Goal: Information Seeking & Learning: Learn about a topic

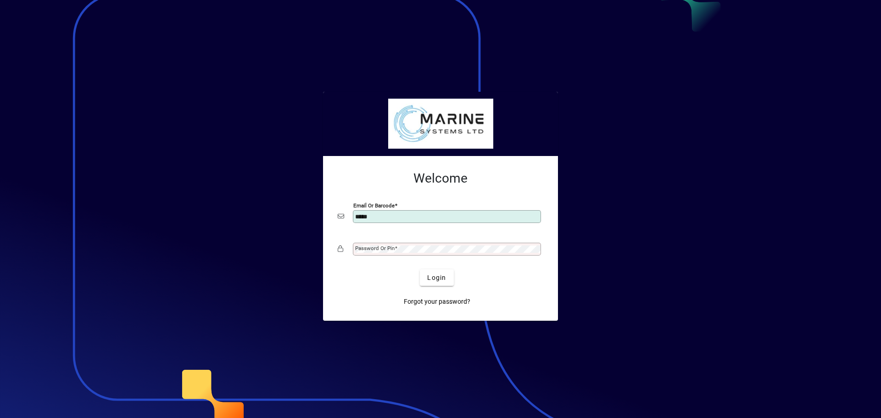
type input "**********"
click at [355, 247] on mat-label "Password or Pin" at bounding box center [374, 248] width 39 height 6
click at [420, 269] on button "Login" at bounding box center [436, 277] width 33 height 17
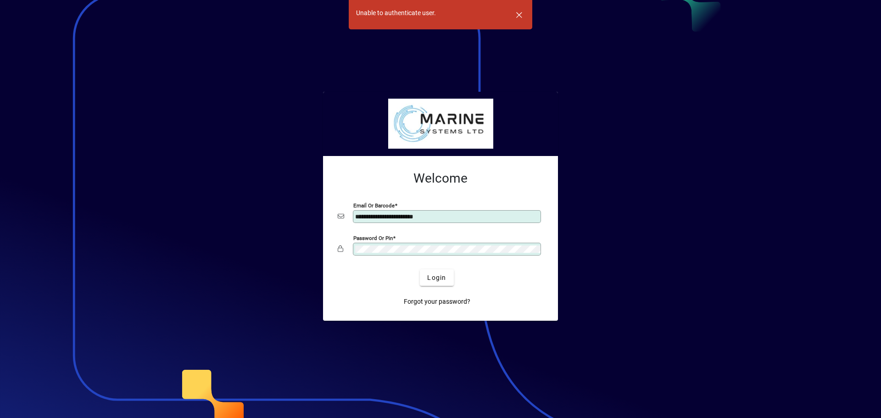
click at [290, 241] on app-login-layout "**********" at bounding box center [440, 209] width 881 height 418
click at [420, 269] on button "Login" at bounding box center [436, 277] width 33 height 17
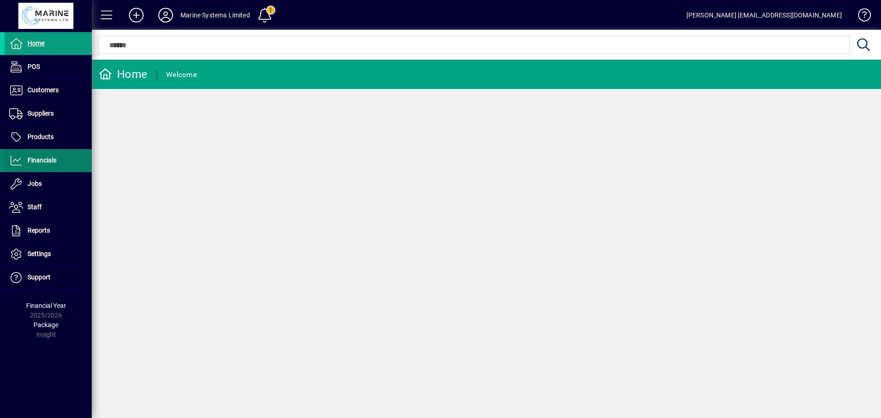
click at [37, 159] on span "Financials" at bounding box center [42, 159] width 29 height 7
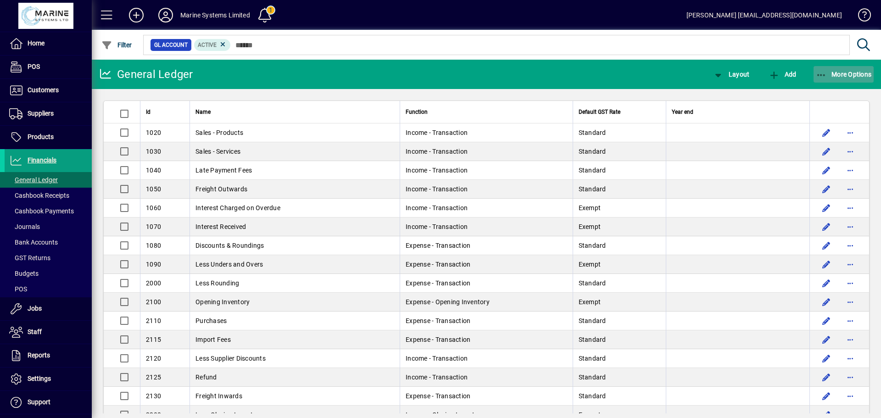
click at [818, 71] on icon "button" at bounding box center [821, 75] width 11 height 9
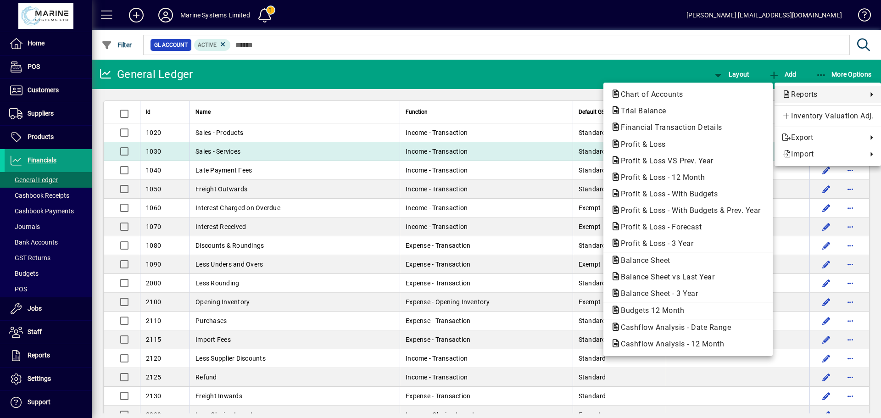
click at [645, 144] on span "Profit & Loss" at bounding box center [641, 144] width 60 height 9
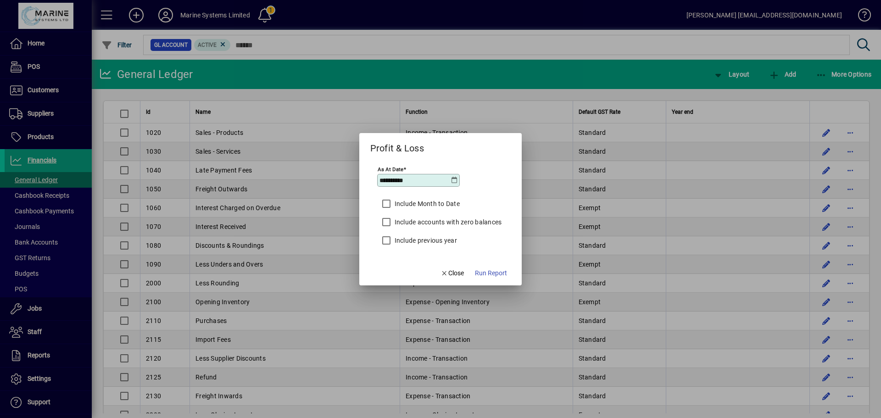
click at [457, 179] on icon at bounding box center [454, 180] width 7 height 7
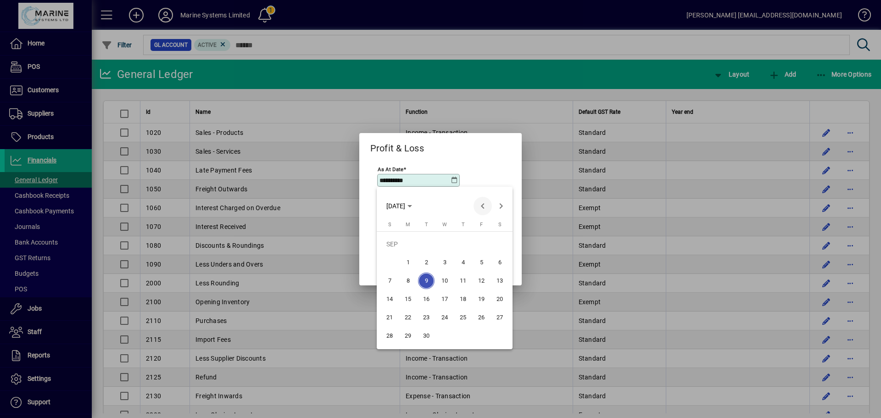
click at [482, 204] on span "Previous month" at bounding box center [482, 206] width 18 height 18
click at [483, 204] on span "Previous month" at bounding box center [482, 206] width 18 height 18
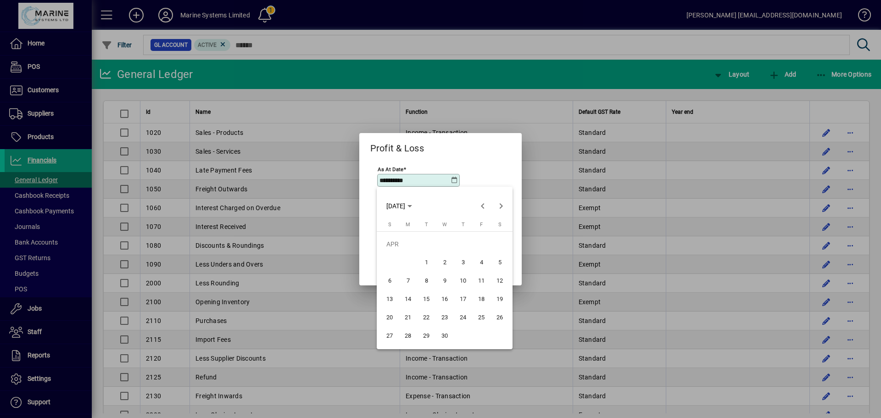
click at [426, 258] on span "1" at bounding box center [426, 262] width 17 height 17
type input "**********"
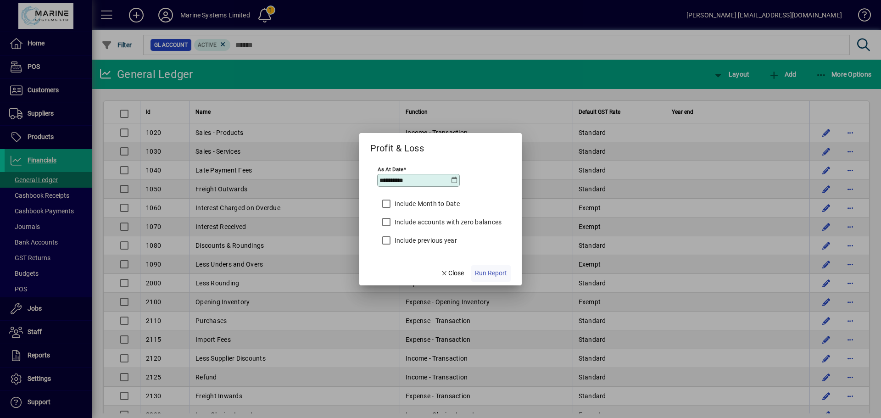
click at [489, 272] on span "Run Report" at bounding box center [491, 273] width 32 height 10
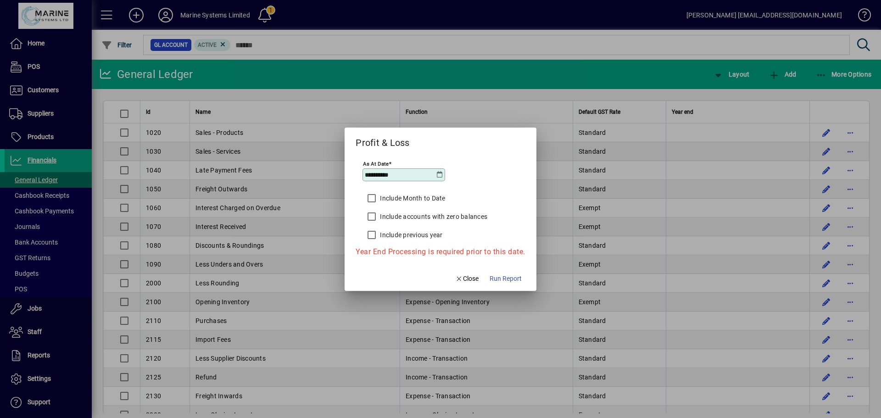
click at [509, 277] on span "Run Report" at bounding box center [506, 279] width 32 height 10
click at [440, 176] on icon at bounding box center [439, 174] width 7 height 7
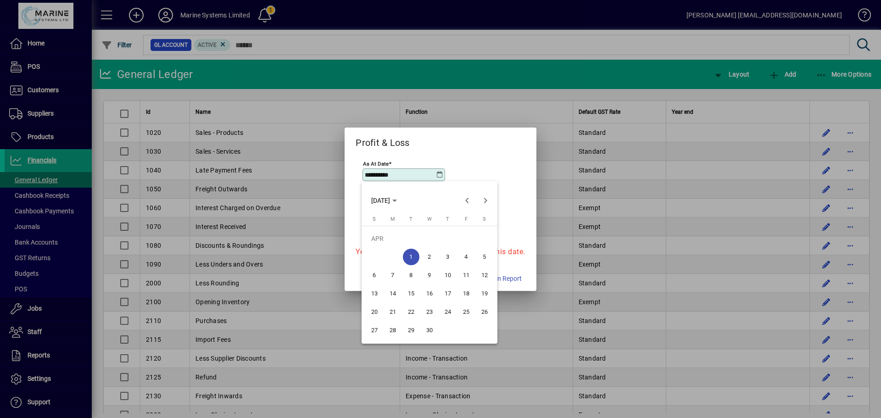
click at [440, 175] on div at bounding box center [440, 209] width 881 height 418
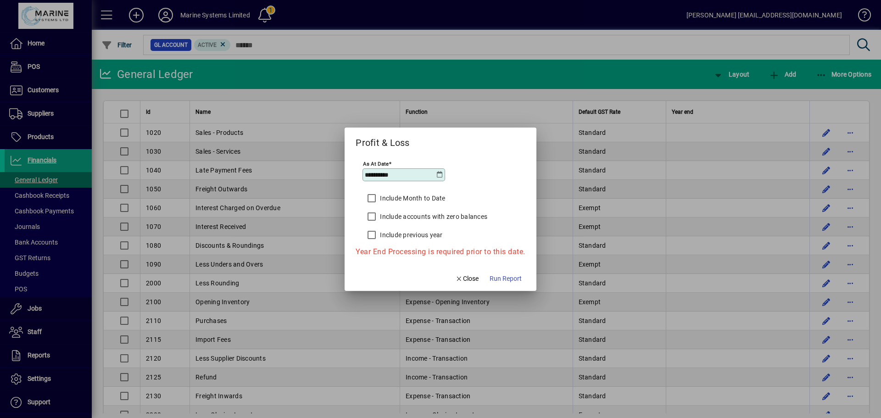
click at [382, 196] on label "Include Month to Date" at bounding box center [411, 198] width 67 height 9
click at [382, 217] on label "Include accounts with zero balances" at bounding box center [432, 216] width 109 height 9
click at [510, 278] on span "Run Report" at bounding box center [506, 279] width 32 height 10
click at [467, 276] on span "Close" at bounding box center [467, 279] width 24 height 10
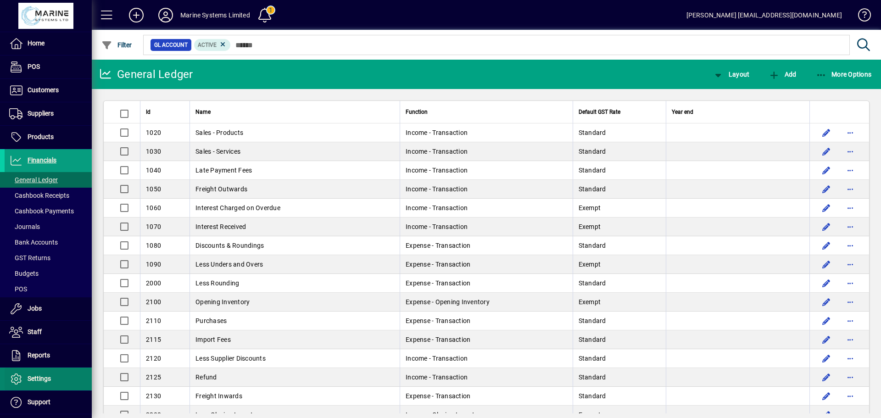
click at [37, 379] on span "Settings" at bounding box center [39, 378] width 23 height 7
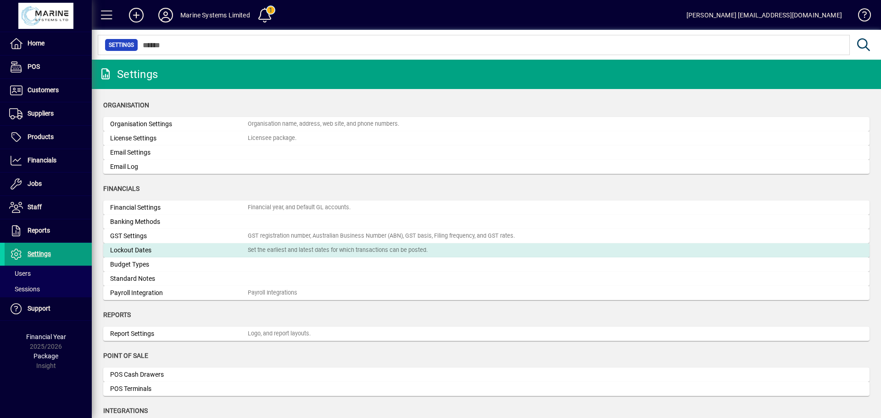
click at [142, 250] on div "Lockout Dates" at bounding box center [179, 250] width 138 height 10
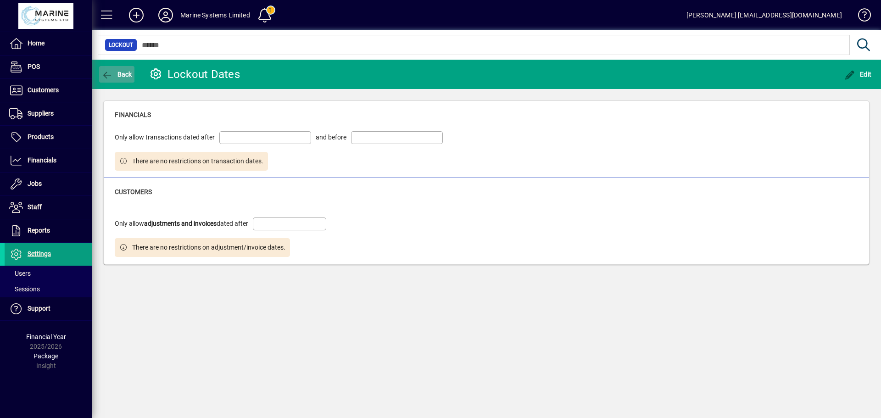
click at [106, 73] on icon "button" at bounding box center [106, 75] width 11 height 9
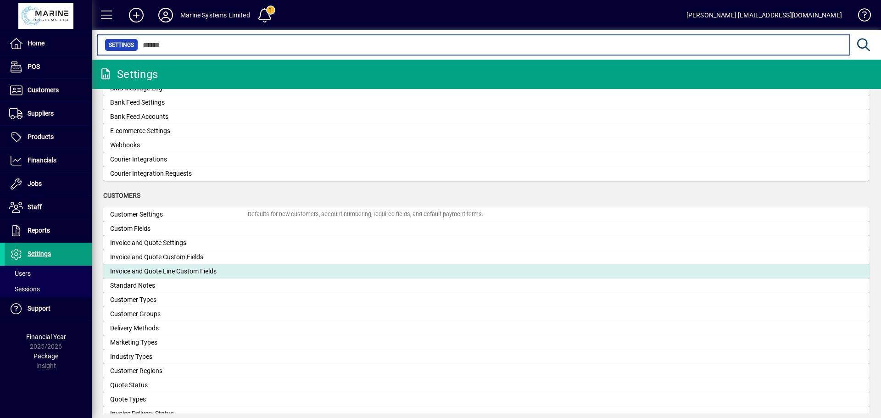
scroll to position [459, 0]
